Goal: Information Seeking & Learning: Learn about a topic

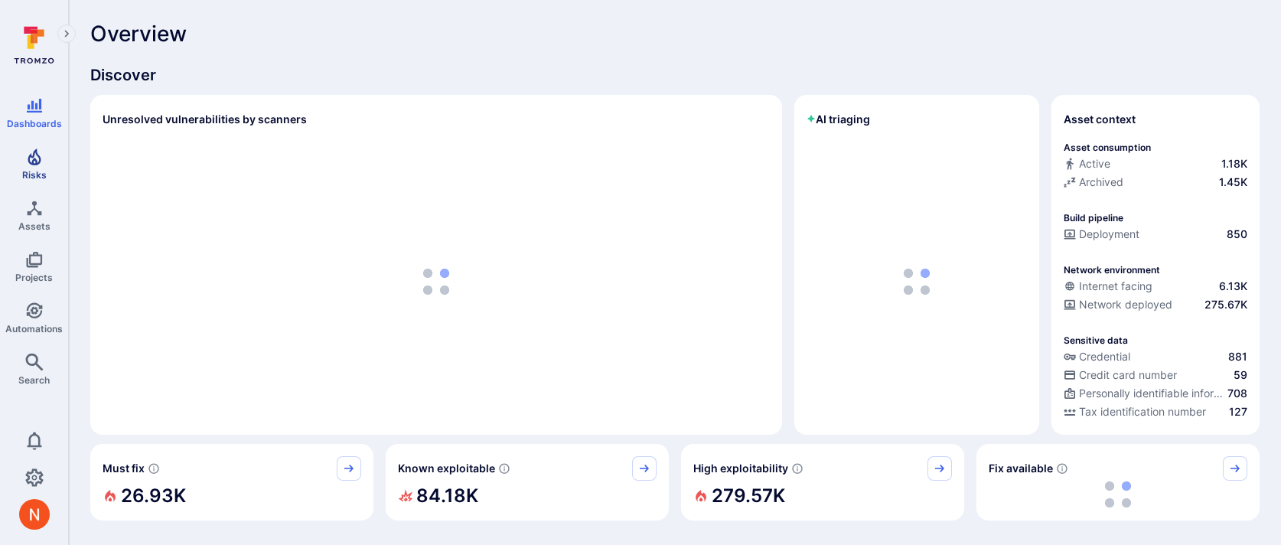
click at [31, 174] on span "Risks" at bounding box center [34, 174] width 24 height 11
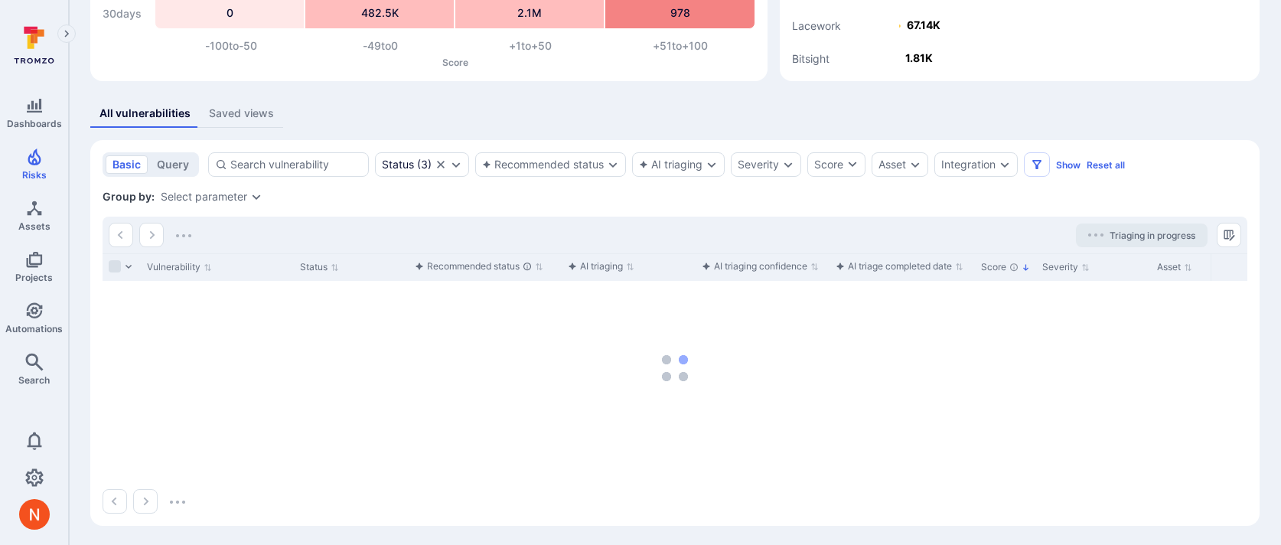
scroll to position [215, 0]
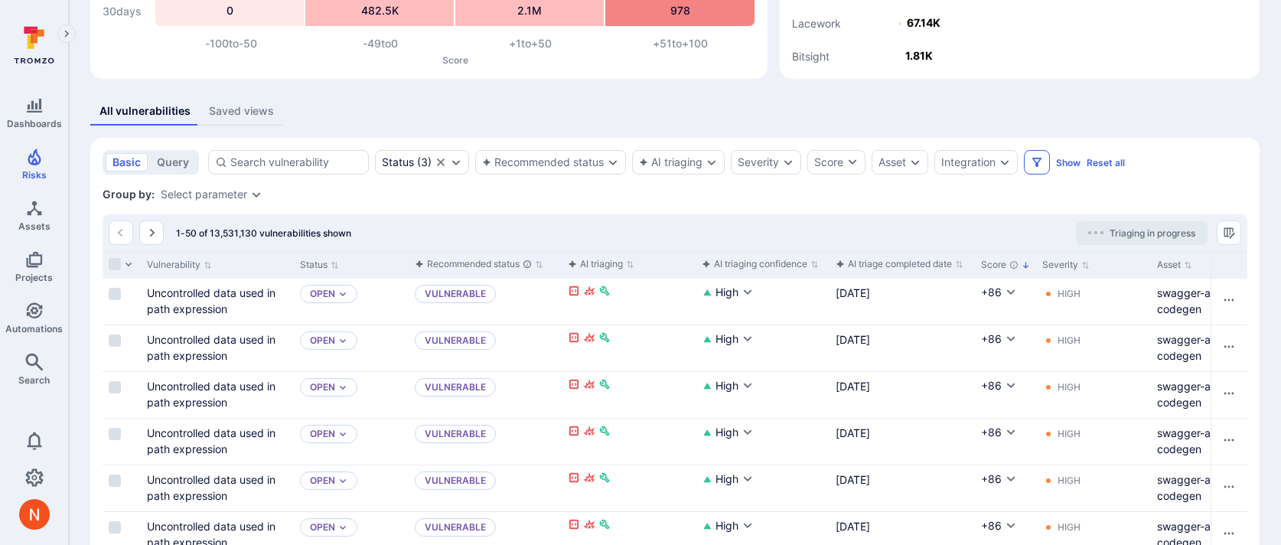
click at [1042, 162] on icon "Filters" at bounding box center [1037, 162] width 12 height 12
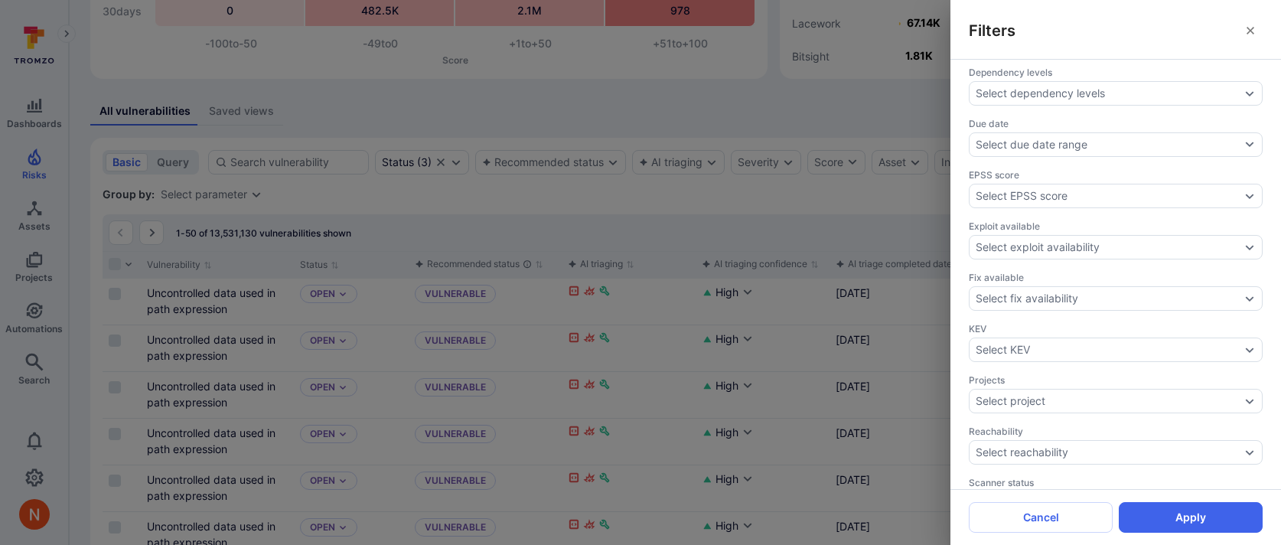
scroll to position [504, 0]
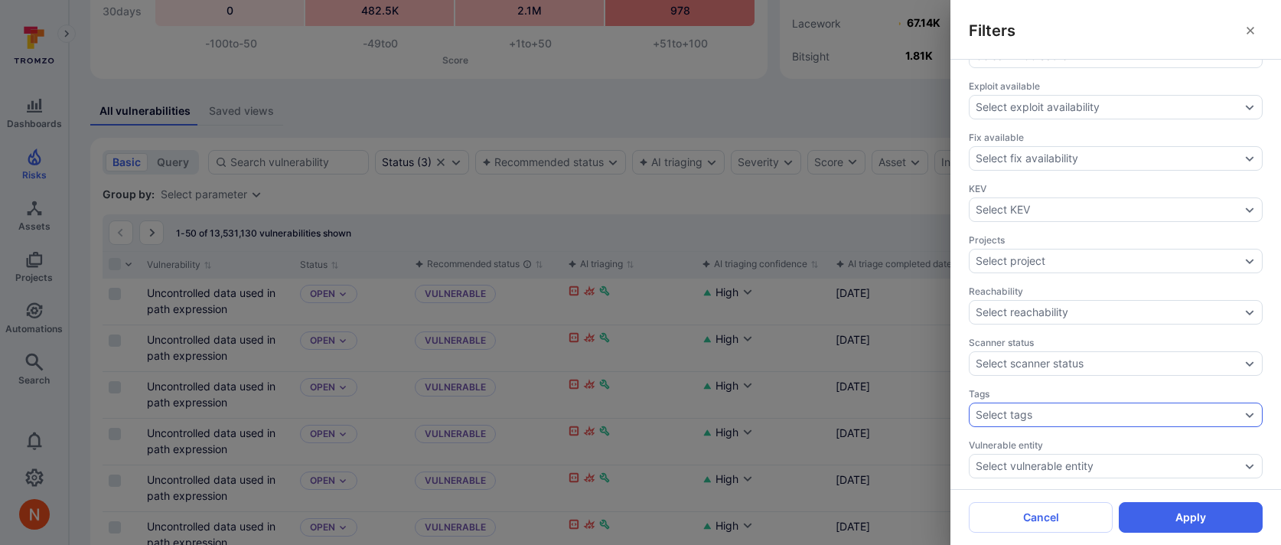
click at [1010, 414] on div "Select tags" at bounding box center [1116, 414] width 294 height 24
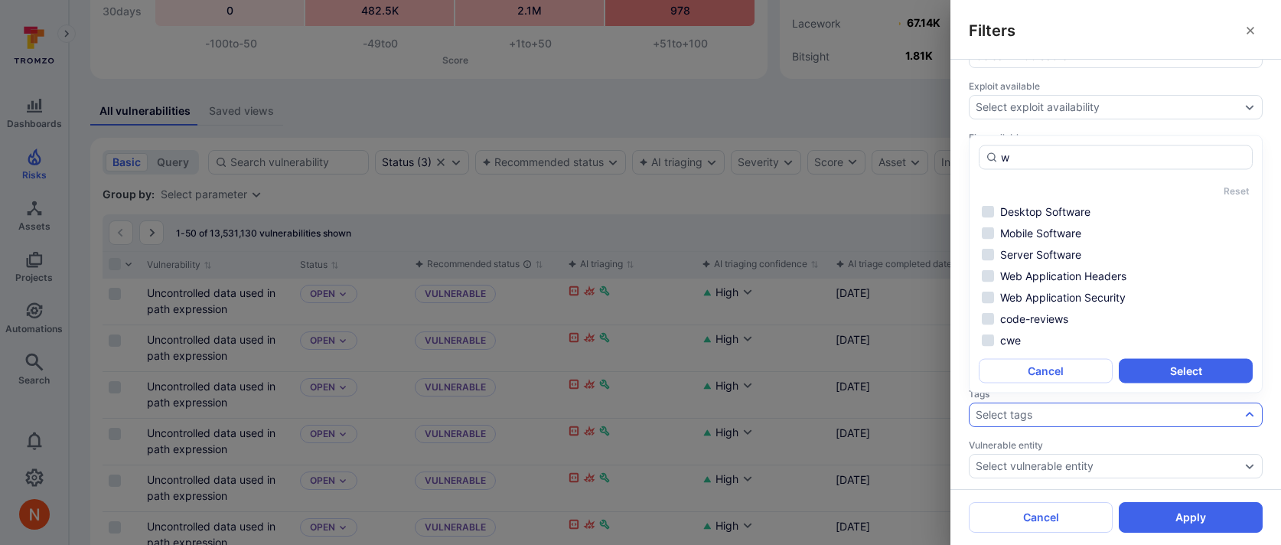
scroll to position [0, 0]
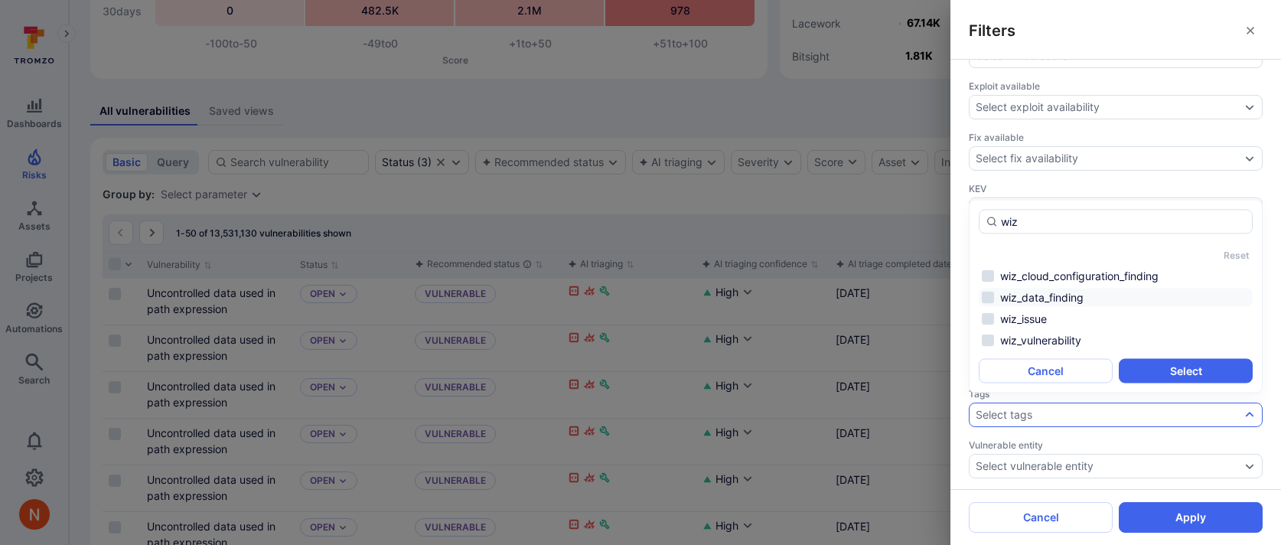
click at [1074, 295] on li "wiz_data_finding" at bounding box center [1116, 297] width 274 height 18
type input "wiz"
click at [1165, 375] on button "Select" at bounding box center [1186, 371] width 134 height 24
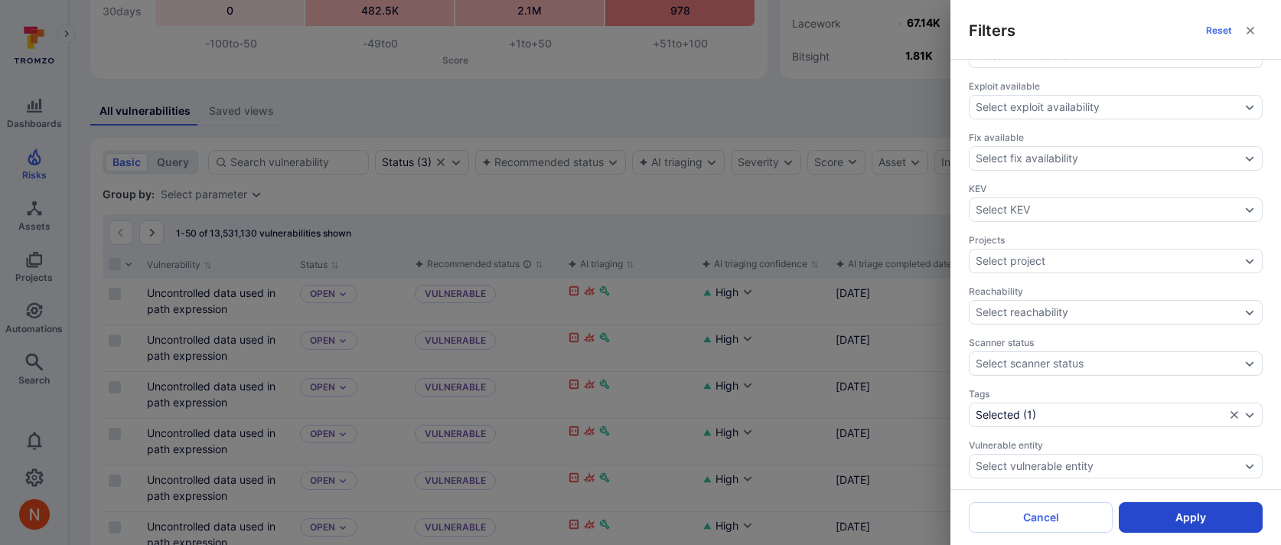
click at [1175, 513] on button "Apply" at bounding box center [1191, 517] width 144 height 31
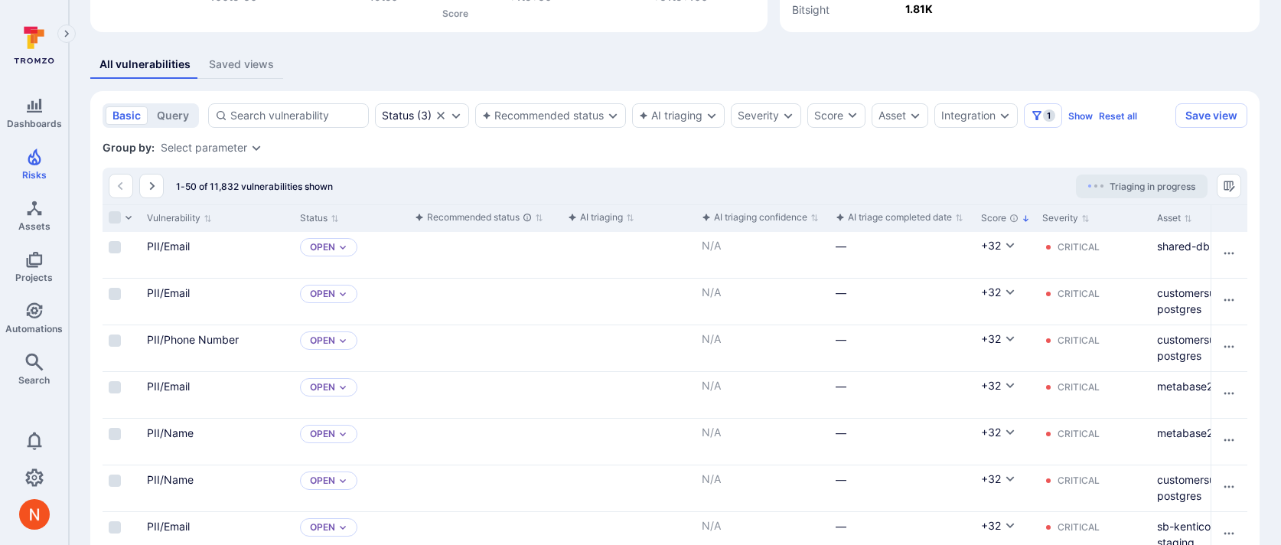
scroll to position [266, 0]
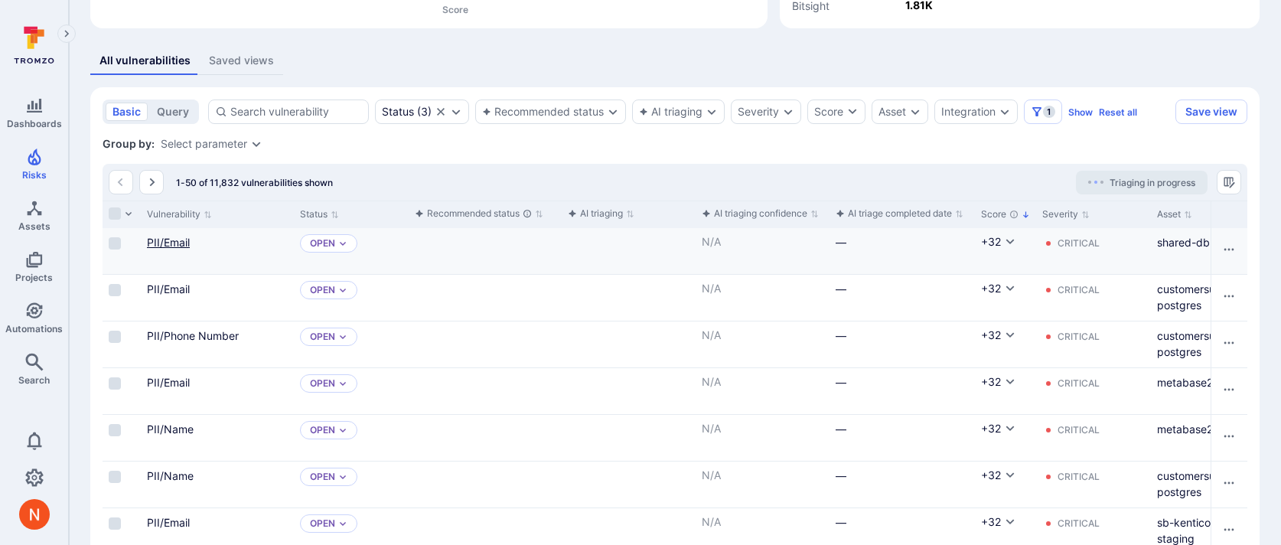
click at [173, 246] on link "PII/Email" at bounding box center [168, 242] width 43 height 13
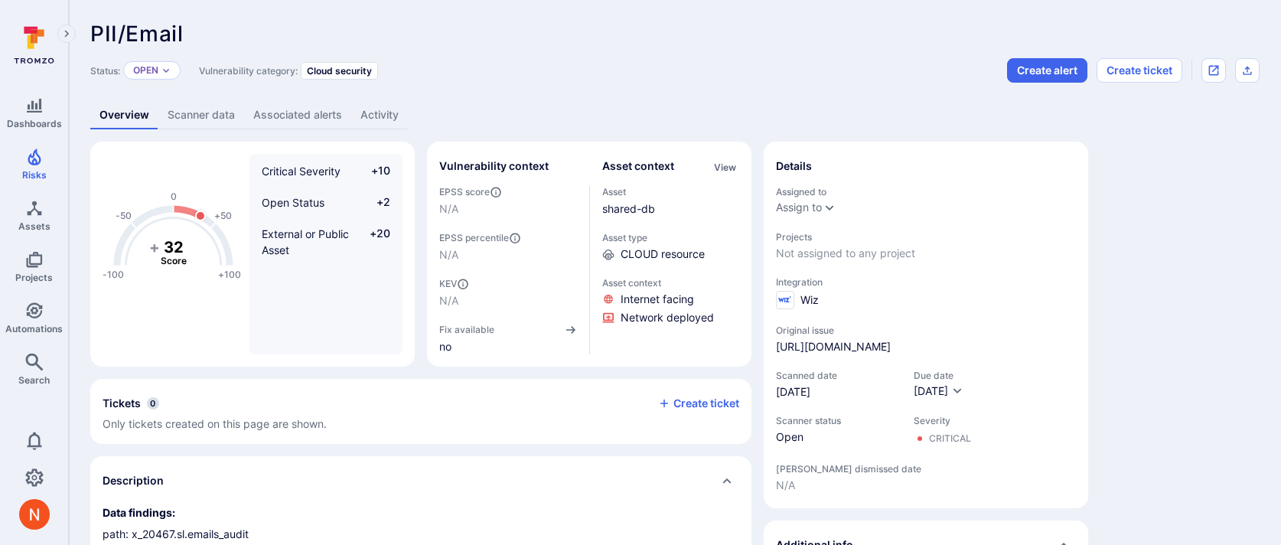
click at [227, 121] on link "Scanner data" at bounding box center [201, 115] width 86 height 28
